Goal: Task Accomplishment & Management: Manage account settings

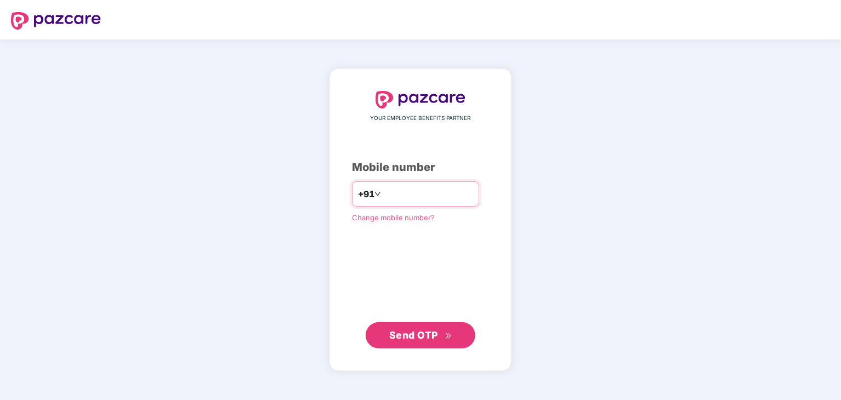
click at [447, 195] on input "number" at bounding box center [428, 194] width 90 height 18
type input "**********"
click at [393, 337] on span "Send OTP" at bounding box center [413, 335] width 49 height 12
